Goal: Task Accomplishment & Management: Manage account settings

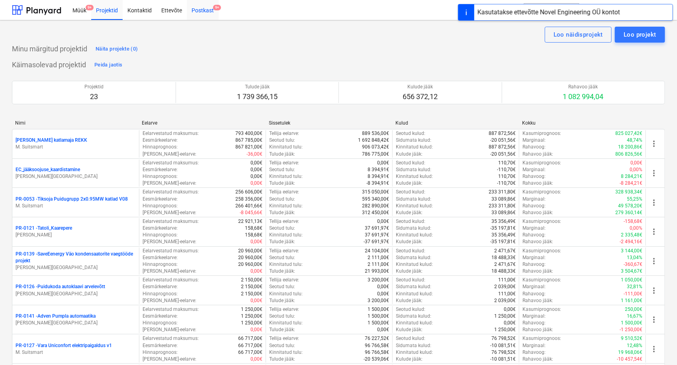
click at [207, 15] on div "Postkast 9+" at bounding box center [203, 10] width 32 height 20
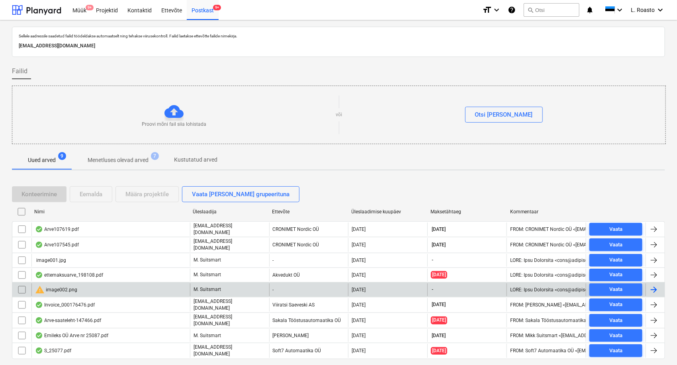
click at [22, 287] on input "checkbox" at bounding box center [22, 289] width 13 height 13
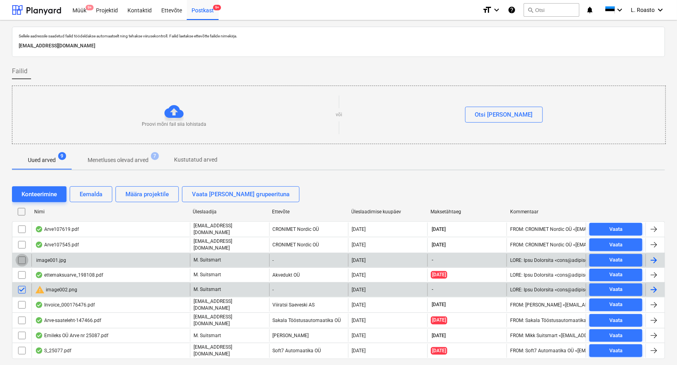
click at [21, 258] on input "checkbox" at bounding box center [22, 260] width 13 height 13
click at [89, 193] on div "Eemalda" at bounding box center [91, 194] width 23 height 10
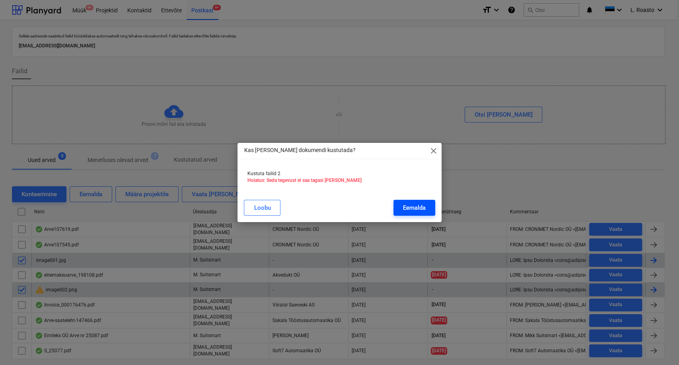
click at [409, 211] on div "Eemalda" at bounding box center [414, 208] width 23 height 10
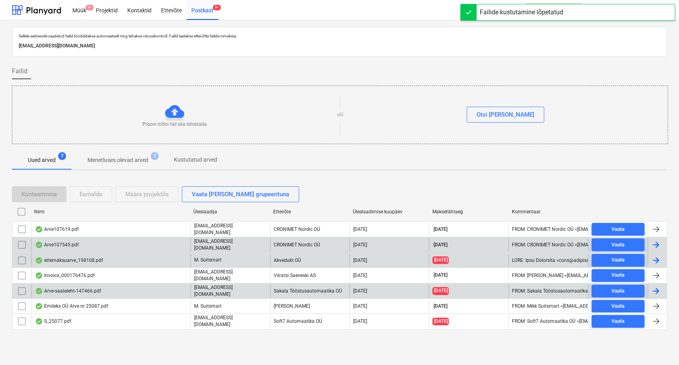
click at [29, 243] on div at bounding box center [21, 245] width 19 height 14
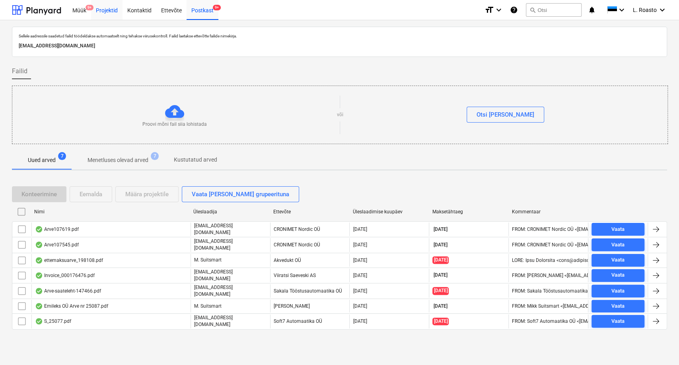
click at [105, 7] on div "Projektid" at bounding box center [106, 10] width 31 height 20
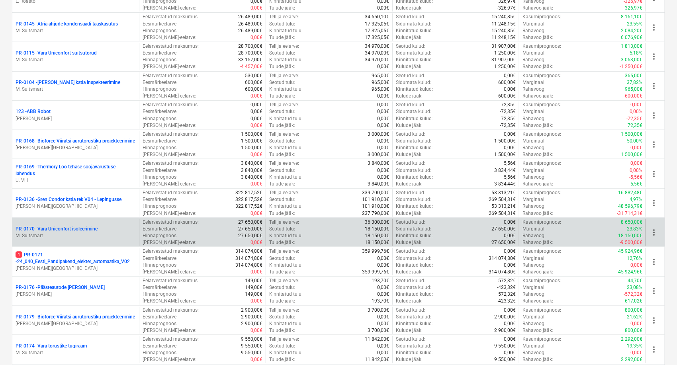
scroll to position [486, 0]
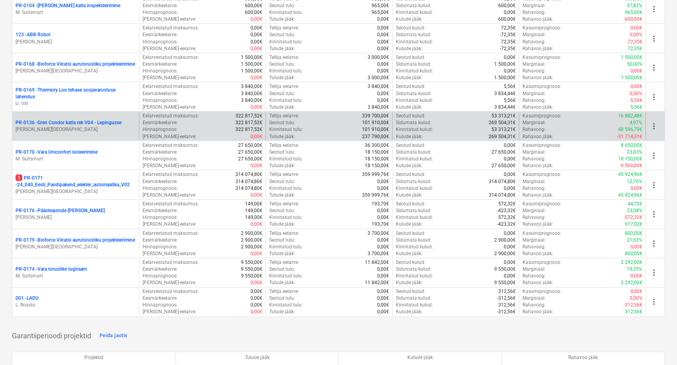
click at [105, 124] on p "PR-0136 - Gren Condor katla rek V04 - Lepingusse" at bounding box center [69, 122] width 106 height 7
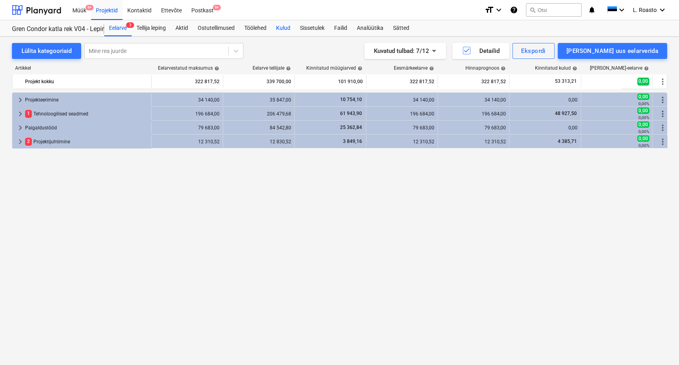
click at [293, 31] on div "Kulud" at bounding box center [283, 28] width 24 height 16
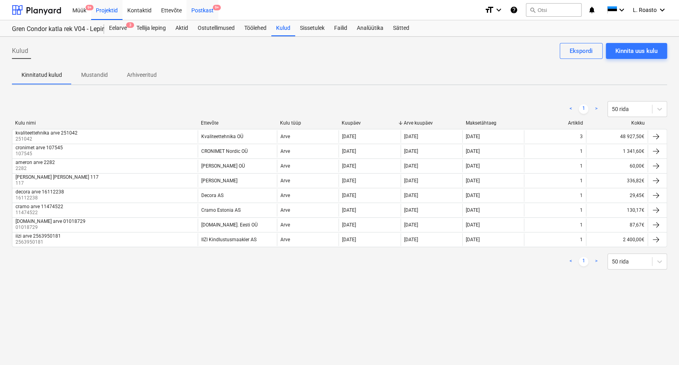
click at [202, 13] on div "Postkast 9+" at bounding box center [203, 10] width 32 height 20
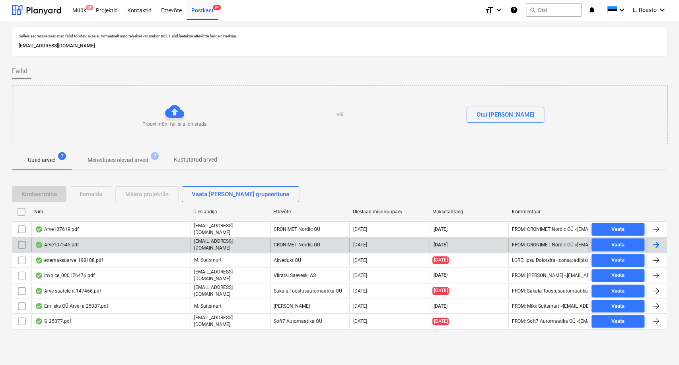
click at [19, 244] on input "checkbox" at bounding box center [22, 244] width 13 height 13
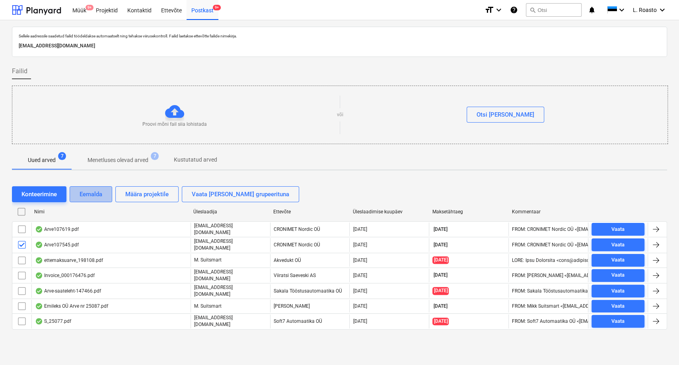
click at [88, 192] on div "Eemalda" at bounding box center [91, 194] width 23 height 10
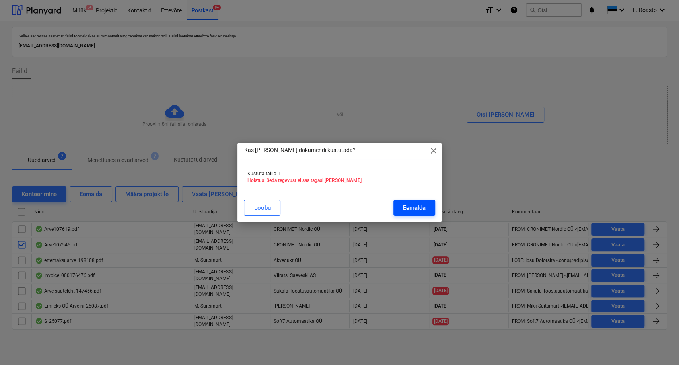
click at [412, 204] on div "Eemalda" at bounding box center [414, 208] width 23 height 10
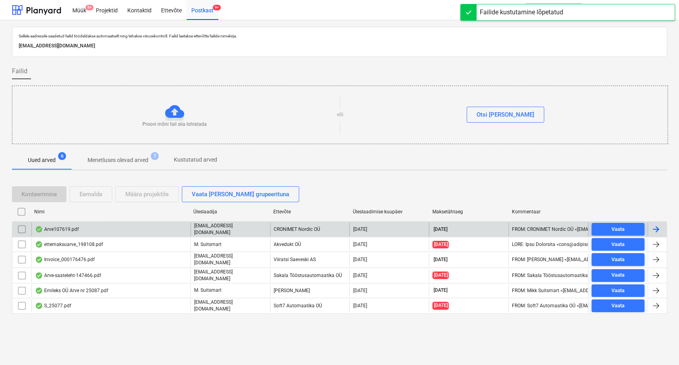
click at [22, 228] on input "checkbox" at bounding box center [22, 229] width 13 height 13
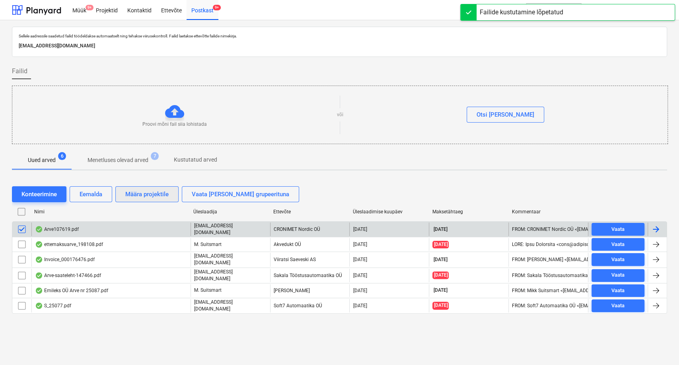
click at [172, 196] on button "Määra projektile" at bounding box center [146, 194] width 63 height 16
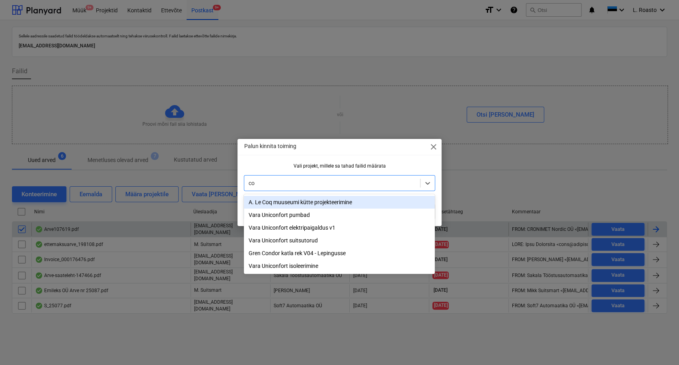
type input "con"
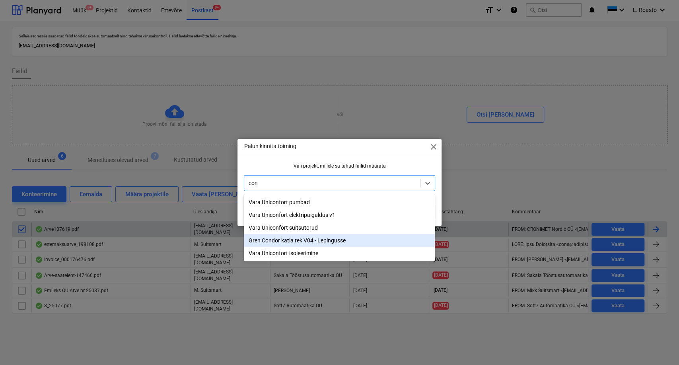
click at [280, 242] on div "Gren Condor katla rek V04 - Lepingusse" at bounding box center [339, 240] width 191 height 13
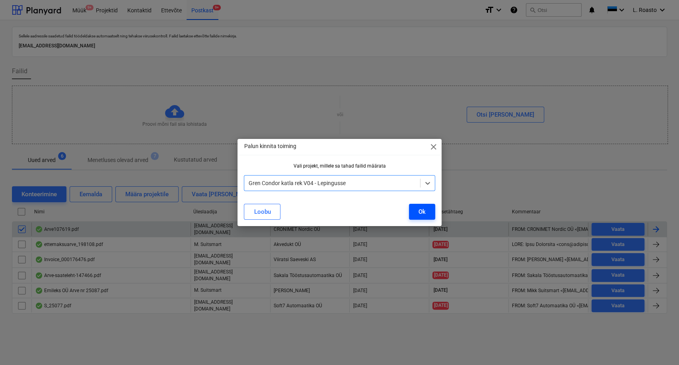
click at [421, 205] on button "Ok" at bounding box center [422, 212] width 26 height 16
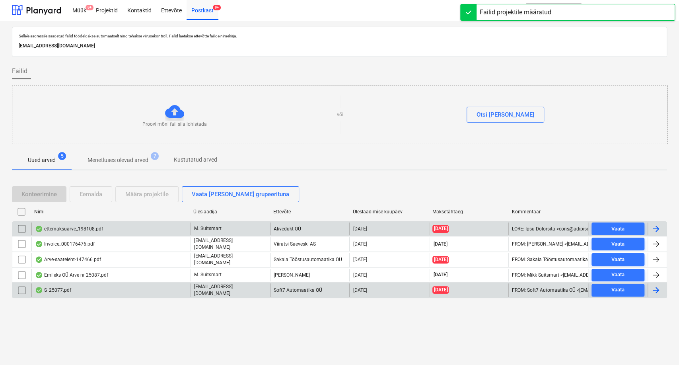
click at [71, 289] on div "S_25077.pdf" at bounding box center [110, 290] width 159 height 14
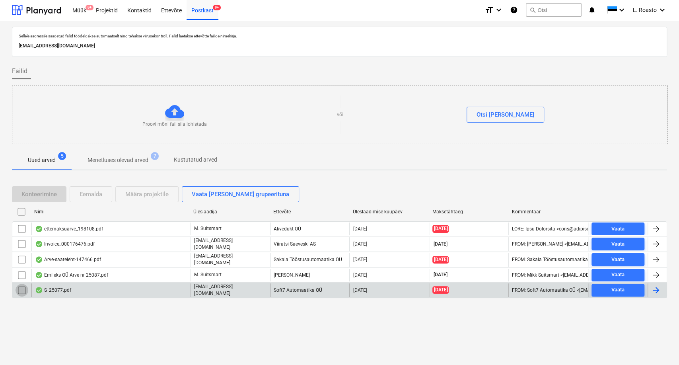
click at [23, 286] on input "checkbox" at bounding box center [22, 290] width 13 height 13
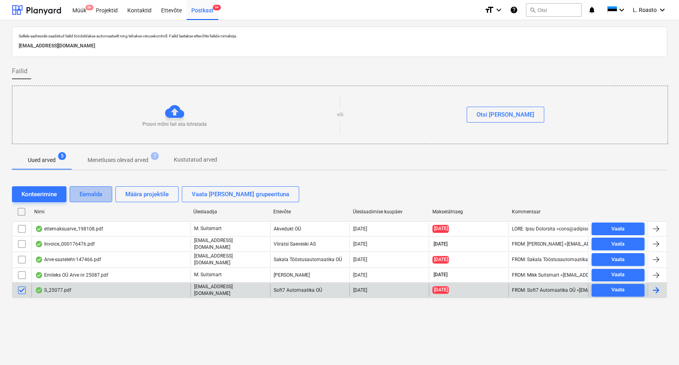
click at [87, 197] on div "Eemalda" at bounding box center [91, 194] width 23 height 10
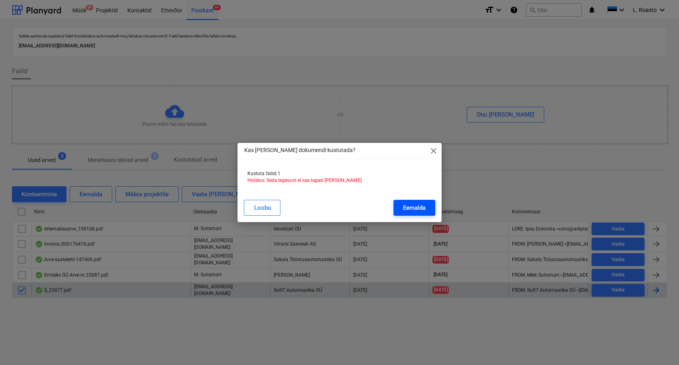
click at [412, 208] on div "Eemalda" at bounding box center [414, 208] width 23 height 10
